Goal: Transaction & Acquisition: Purchase product/service

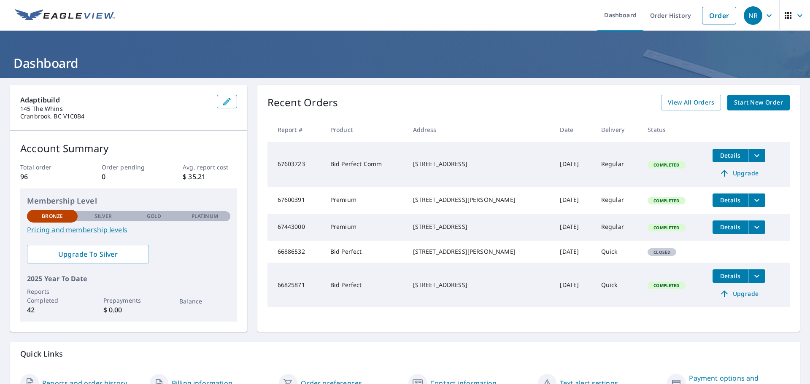
click at [752, 102] on span "Start New Order" at bounding box center [758, 102] width 49 height 11
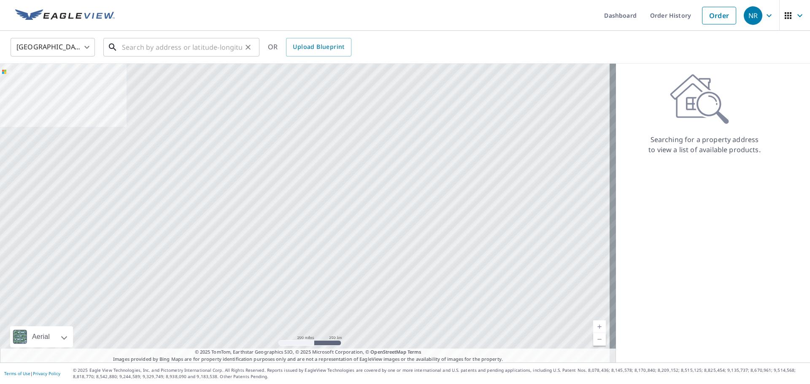
click at [130, 47] on input "text" at bounding box center [182, 47] width 120 height 24
click at [83, 49] on body "NR NR Dashboard Order History Order NR United States US ​ ​ OR Upload Blueprint…" at bounding box center [405, 192] width 810 height 384
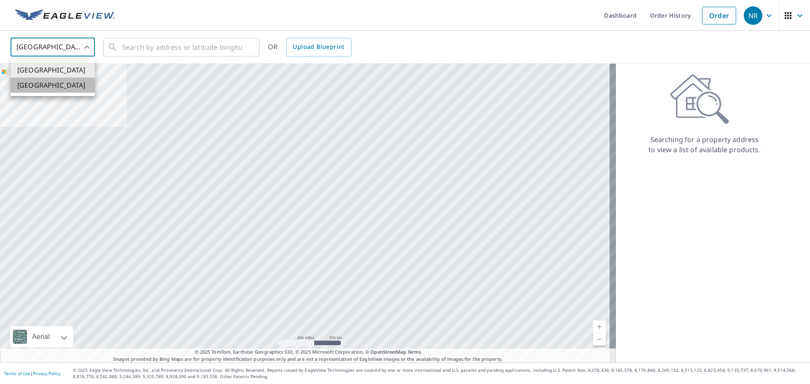
click at [64, 89] on li "[GEOGRAPHIC_DATA]" at bounding box center [53, 85] width 84 height 15
type input "CA"
click at [125, 50] on input "text" at bounding box center [182, 47] width 120 height 24
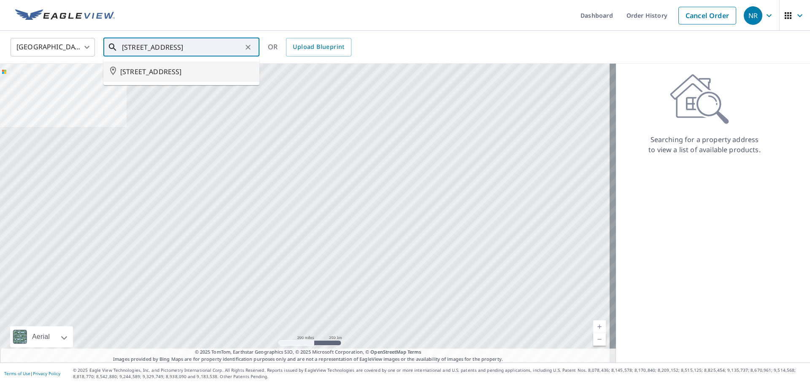
click at [158, 70] on span "506 27A AVE S CRANBROOK BC V1C3J7" at bounding box center [186, 72] width 132 height 10
type input "506 27A AVE S CRANBROOK BC V1C3J7"
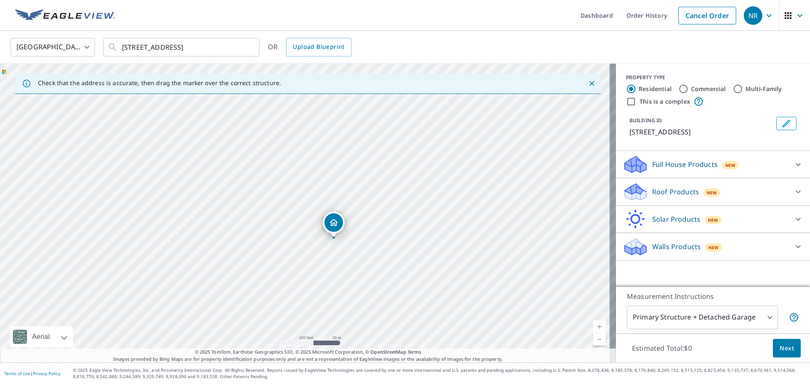
click at [673, 193] on p "Roof Products" at bounding box center [675, 192] width 47 height 10
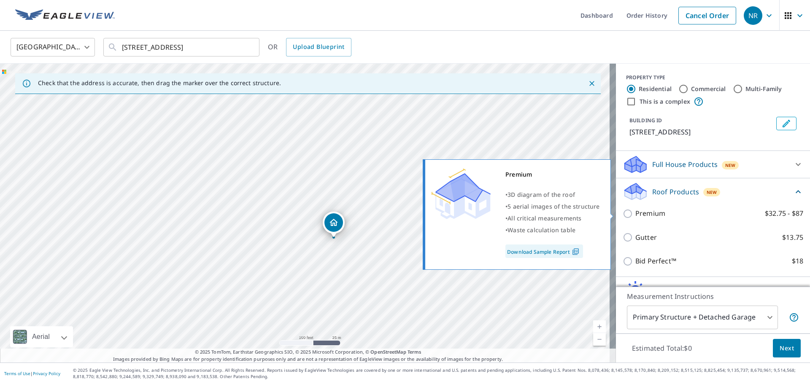
click at [625, 214] on input "Premium $32.75 - $87" at bounding box center [628, 214] width 13 height 10
checkbox input "true"
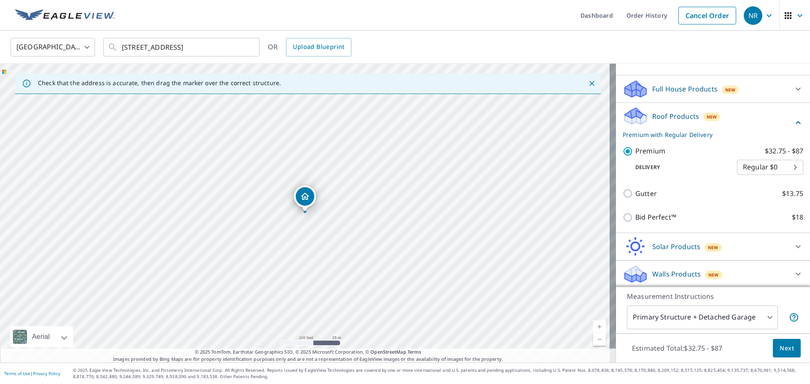
scroll to position [77, 0]
click at [764, 323] on body "NR NR Dashboard Order History Cancel Order NR Canada CA ​ 506 27A AVE S CRANBRO…" at bounding box center [405, 192] width 810 height 384
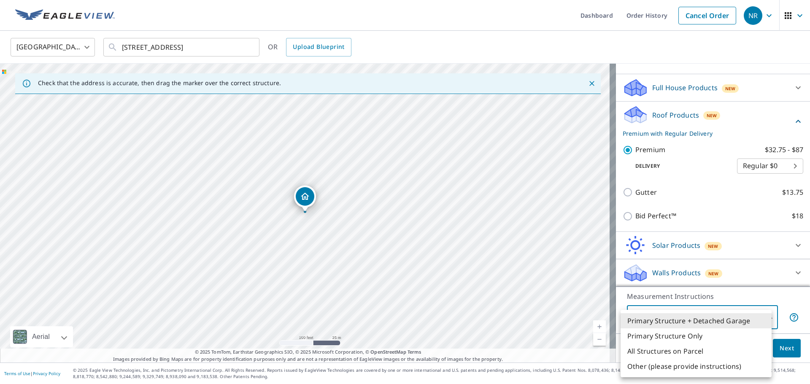
click at [699, 335] on li "Primary Structure Only" at bounding box center [695, 335] width 151 height 15
type input "2"
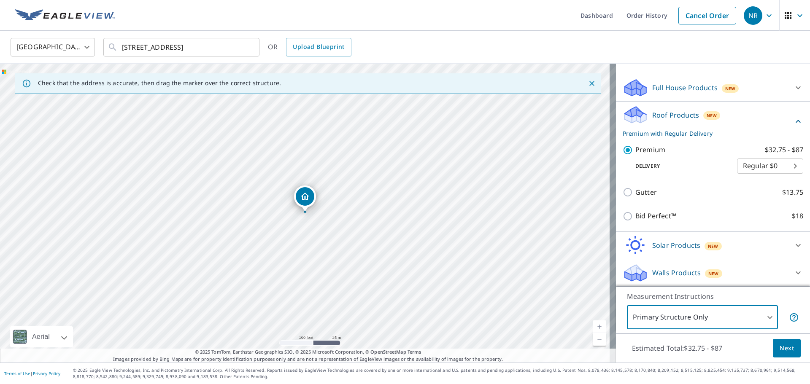
click at [780, 349] on span "Next" at bounding box center [786, 348] width 14 height 11
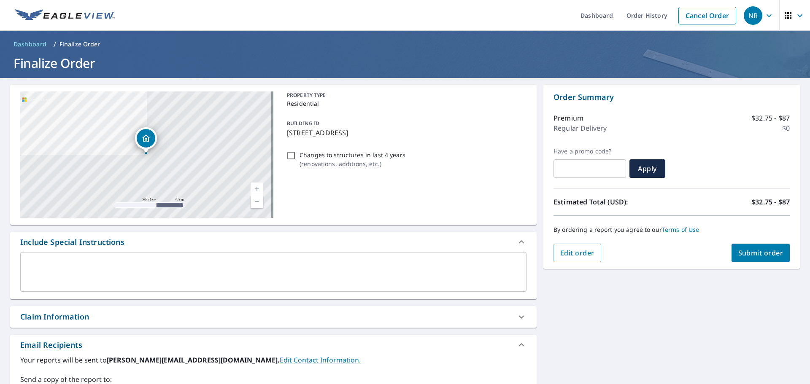
click at [753, 252] on span "Submit order" at bounding box center [760, 252] width 45 height 9
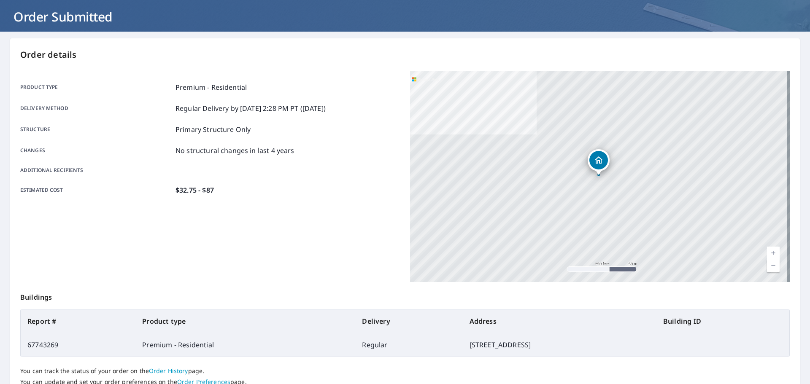
scroll to position [112, 0]
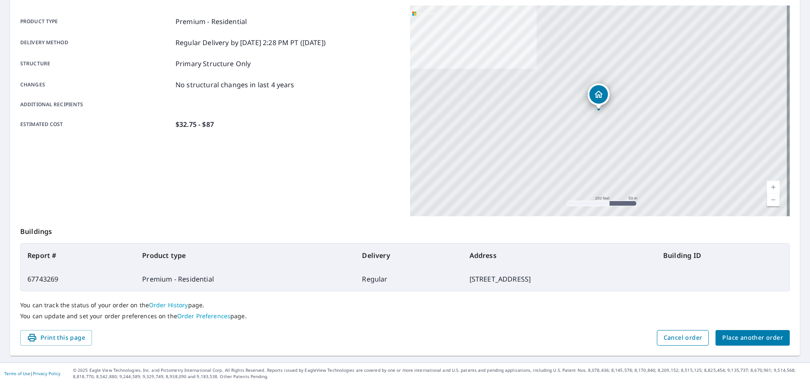
click at [671, 333] on span "Cancel order" at bounding box center [682, 338] width 39 height 11
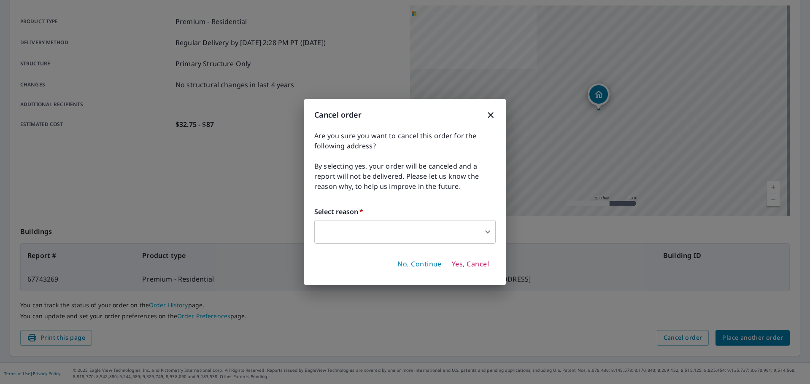
click at [396, 231] on body "NR NR Dashboard Order History Order NR Order Submitted Order details Product ty…" at bounding box center [405, 192] width 810 height 384
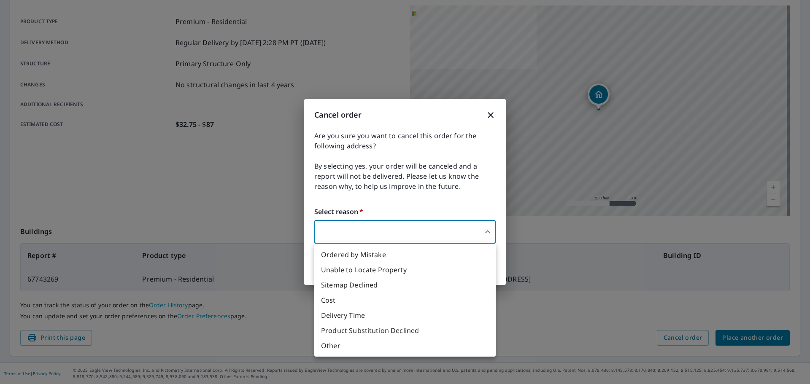
click at [365, 267] on li "Unable to Locate Property" at bounding box center [404, 269] width 181 height 15
type input "31"
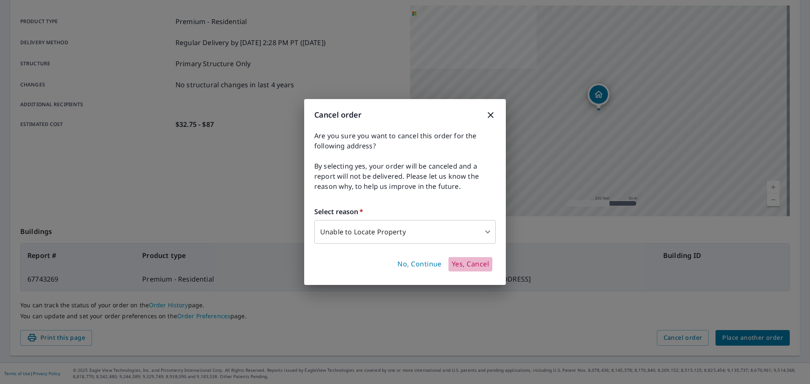
click at [468, 261] on span "Yes, Cancel" at bounding box center [470, 264] width 37 height 9
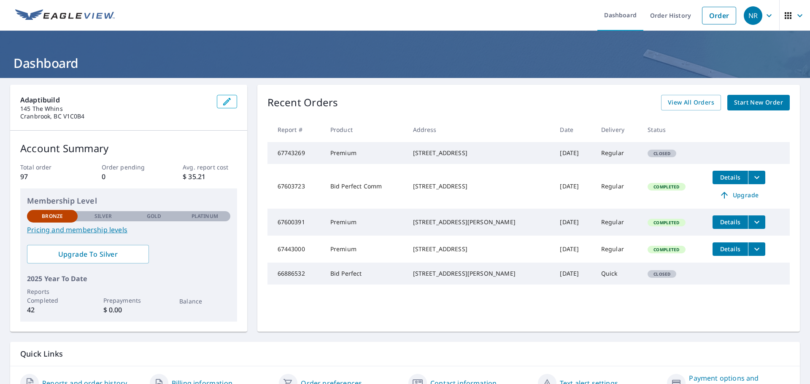
click at [742, 104] on span "Start New Order" at bounding box center [758, 102] width 49 height 11
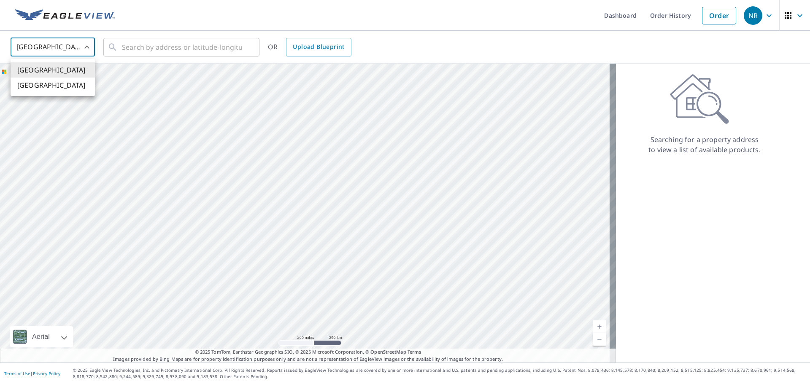
click at [62, 41] on body "NR NR Dashboard Order History Order NR [GEOGRAPHIC_DATA] US ​ ​ OR Upload Bluep…" at bounding box center [405, 192] width 810 height 384
click at [47, 91] on li "[GEOGRAPHIC_DATA]" at bounding box center [53, 85] width 84 height 15
type input "CA"
click at [149, 50] on input "text" at bounding box center [182, 47] width 120 height 24
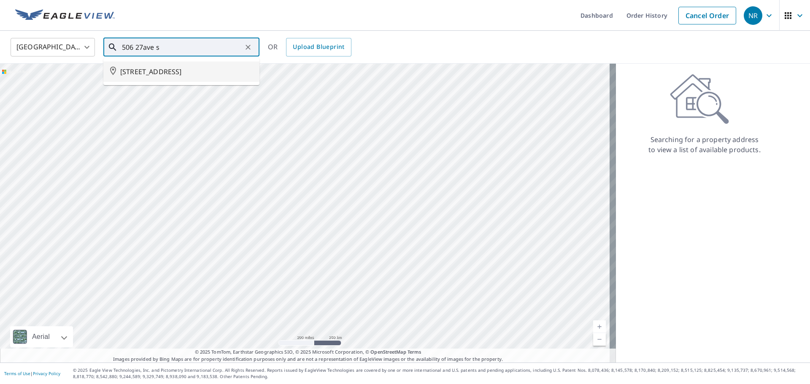
click at [175, 76] on span "[STREET_ADDRESS]" at bounding box center [186, 72] width 132 height 10
type input "[STREET_ADDRESS]"
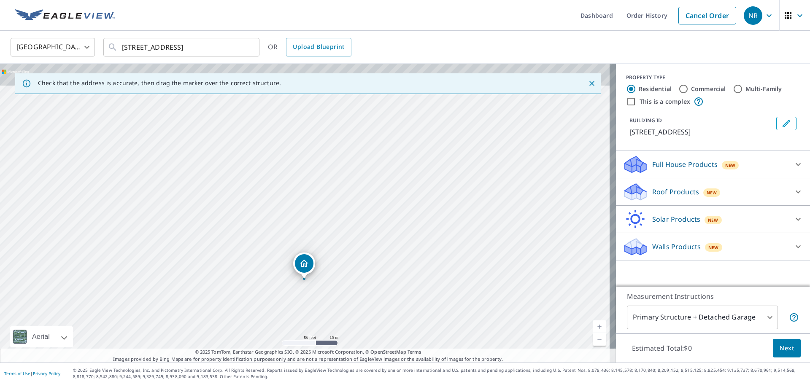
drag, startPoint x: 339, startPoint y: 190, endPoint x: 336, endPoint y: 272, distance: 82.7
click at [336, 272] on div "[STREET_ADDRESS]" at bounding box center [308, 213] width 616 height 299
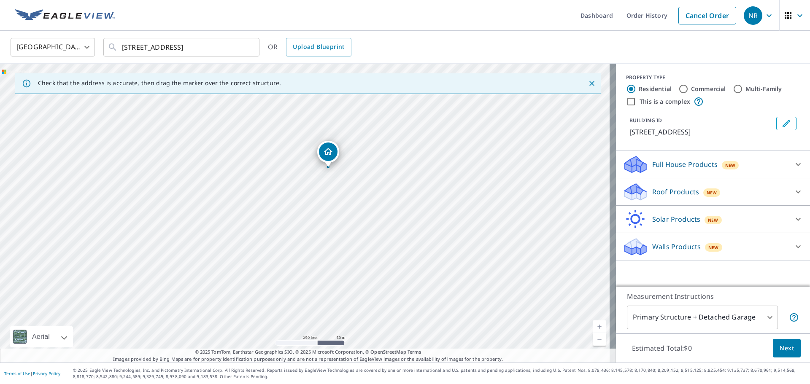
drag, startPoint x: 353, startPoint y: 280, endPoint x: 348, endPoint y: 177, distance: 103.5
click at [348, 177] on div "[STREET_ADDRESS]" at bounding box center [308, 213] width 616 height 299
drag, startPoint x: 368, startPoint y: 189, endPoint x: 323, endPoint y: 211, distance: 50.0
click at [323, 209] on div "[STREET_ADDRESS]" at bounding box center [308, 213] width 616 height 299
drag, startPoint x: 286, startPoint y: 151, endPoint x: 326, endPoint y: 152, distance: 39.2
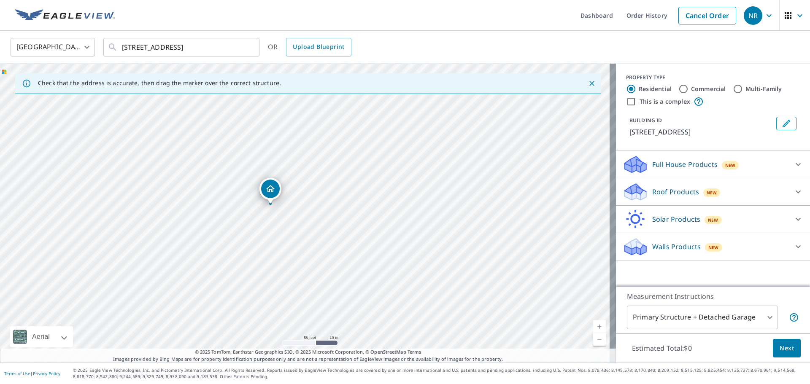
drag, startPoint x: 260, startPoint y: 202, endPoint x: 274, endPoint y: 185, distance: 22.1
drag, startPoint x: 256, startPoint y: 214, endPoint x: 195, endPoint y: 210, distance: 60.4
click at [195, 210] on div "[STREET_ADDRESS]" at bounding box center [308, 213] width 616 height 299
drag, startPoint x: 241, startPoint y: 191, endPoint x: 247, endPoint y: 192, distance: 6.3
click at [781, 122] on icon "Edit building 1" at bounding box center [786, 123] width 10 height 10
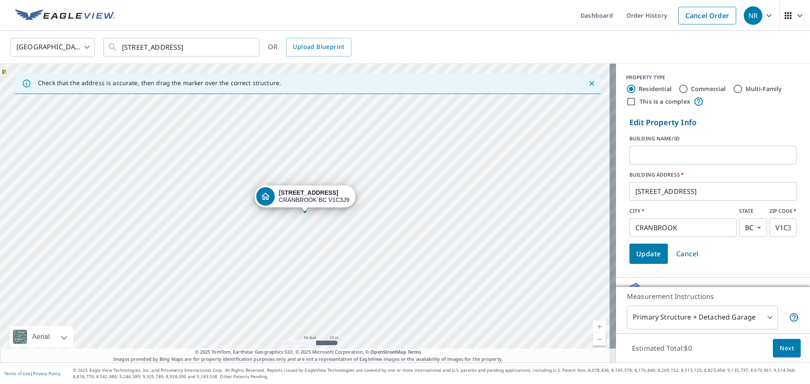
click at [640, 189] on input "[STREET_ADDRESS]" at bounding box center [712, 192] width 167 height 24
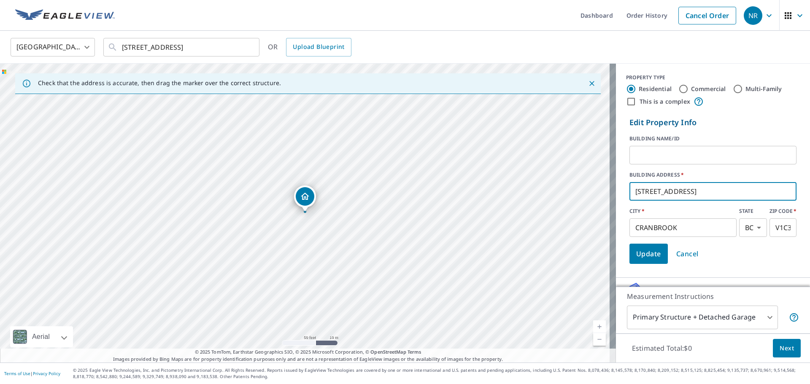
click at [648, 190] on input "[STREET_ADDRESS]" at bounding box center [712, 192] width 167 height 24
click at [651, 192] on input "[STREET_ADDRESS]" at bounding box center [712, 192] width 167 height 24
type input "[STREET_ADDRESS]"
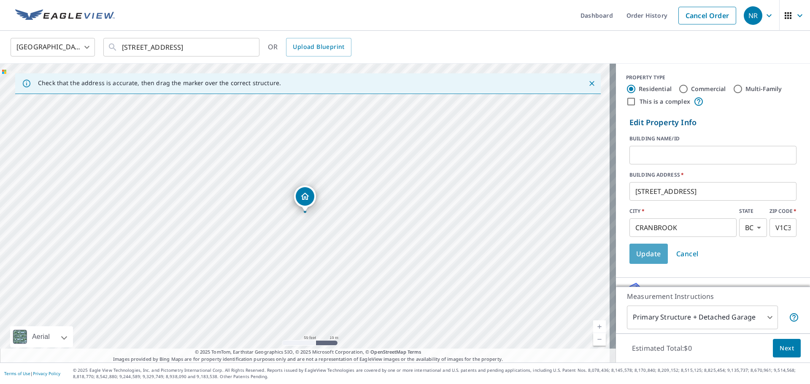
click at [646, 257] on span "Update" at bounding box center [648, 254] width 25 height 12
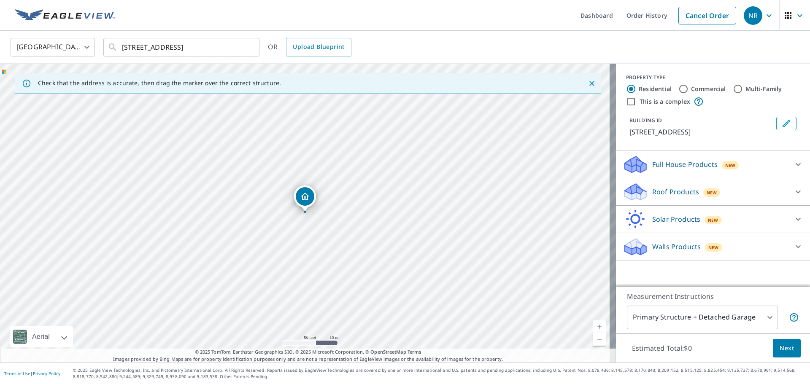
click at [667, 190] on p "Roof Products" at bounding box center [675, 192] width 47 height 10
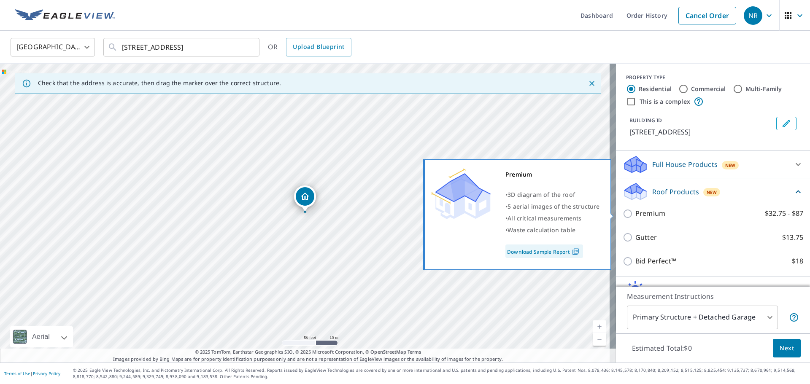
click at [623, 212] on input "Premium $32.75 - $87" at bounding box center [628, 214] width 13 height 10
checkbox input "true"
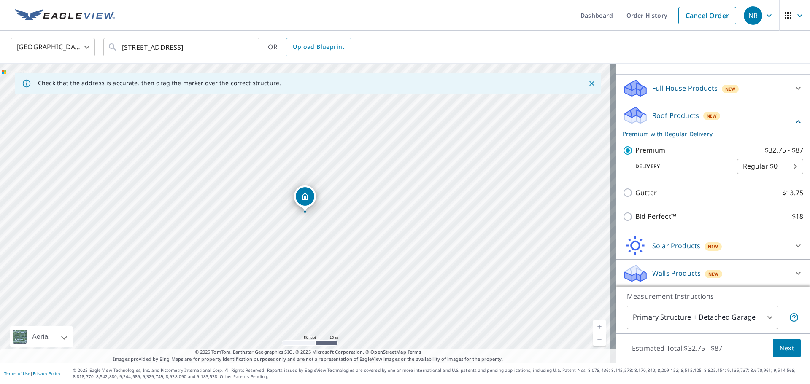
scroll to position [77, 0]
click at [767, 320] on body "NR NR Dashboard Order History Cancel Order NR [GEOGRAPHIC_DATA] [GEOGRAPHIC_DAT…" at bounding box center [405, 192] width 810 height 384
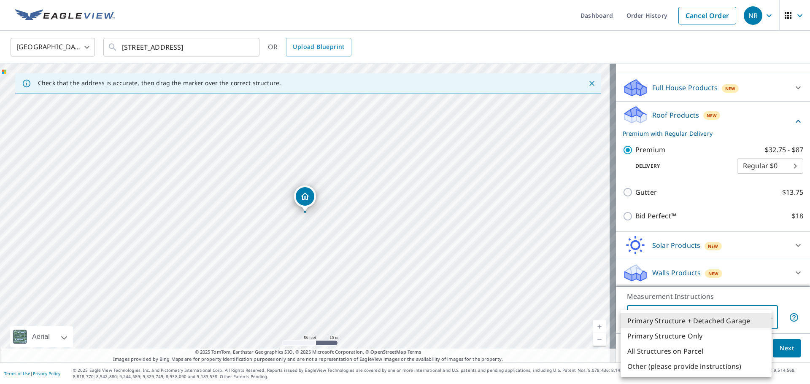
click at [702, 338] on li "Primary Structure Only" at bounding box center [695, 335] width 151 height 15
type input "2"
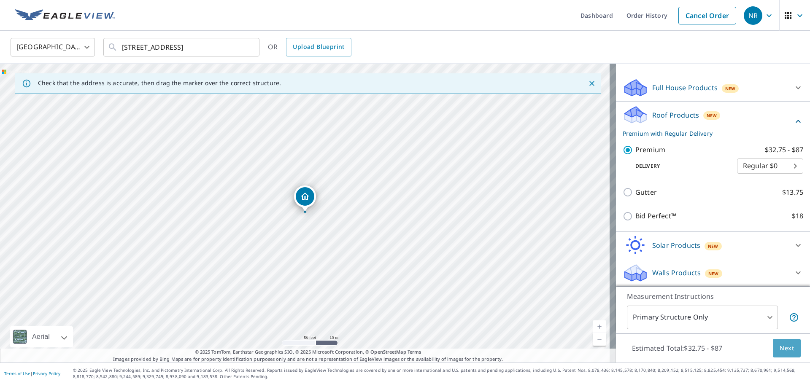
click at [783, 352] on span "Next" at bounding box center [786, 348] width 14 height 11
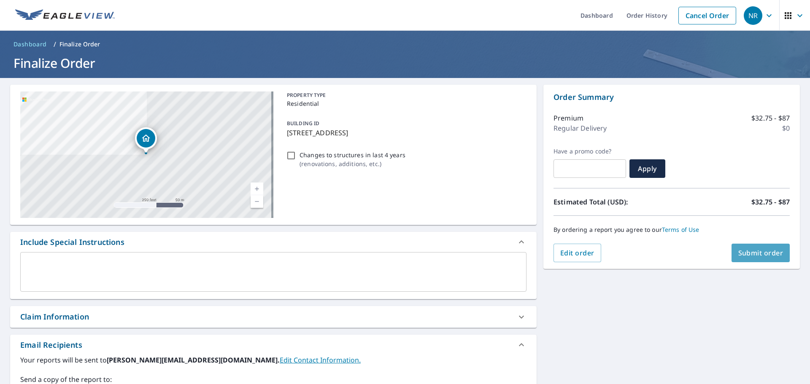
click at [743, 251] on span "Submit order" at bounding box center [760, 252] width 45 height 9
